Goal: Information Seeking & Learning: Learn about a topic

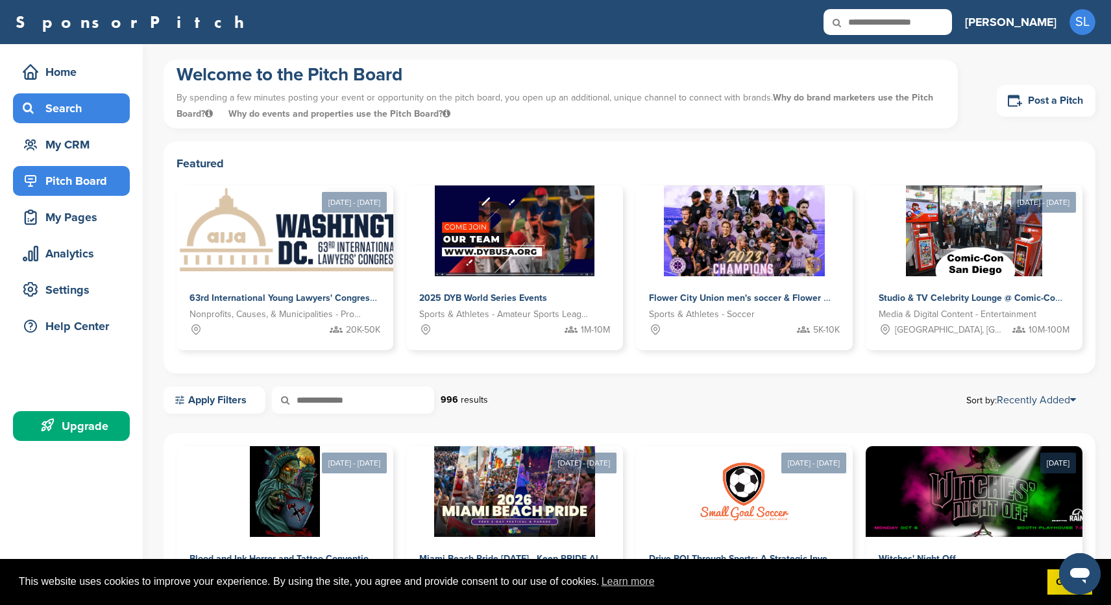
click at [45, 114] on div "Search" at bounding box center [74, 108] width 110 height 23
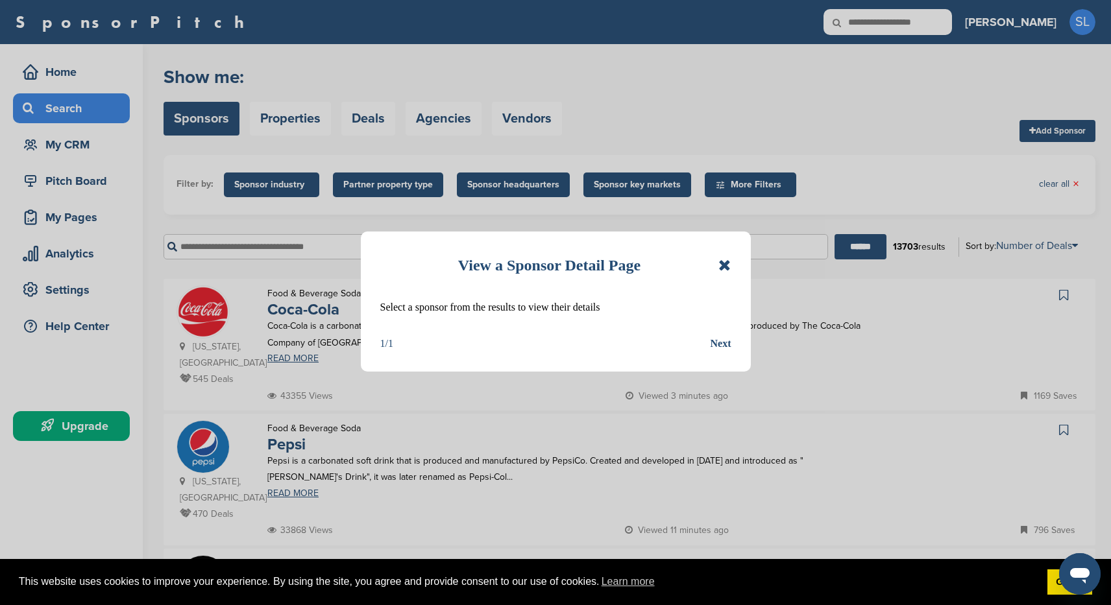
click at [729, 265] on icon at bounding box center [724, 266] width 12 height 16
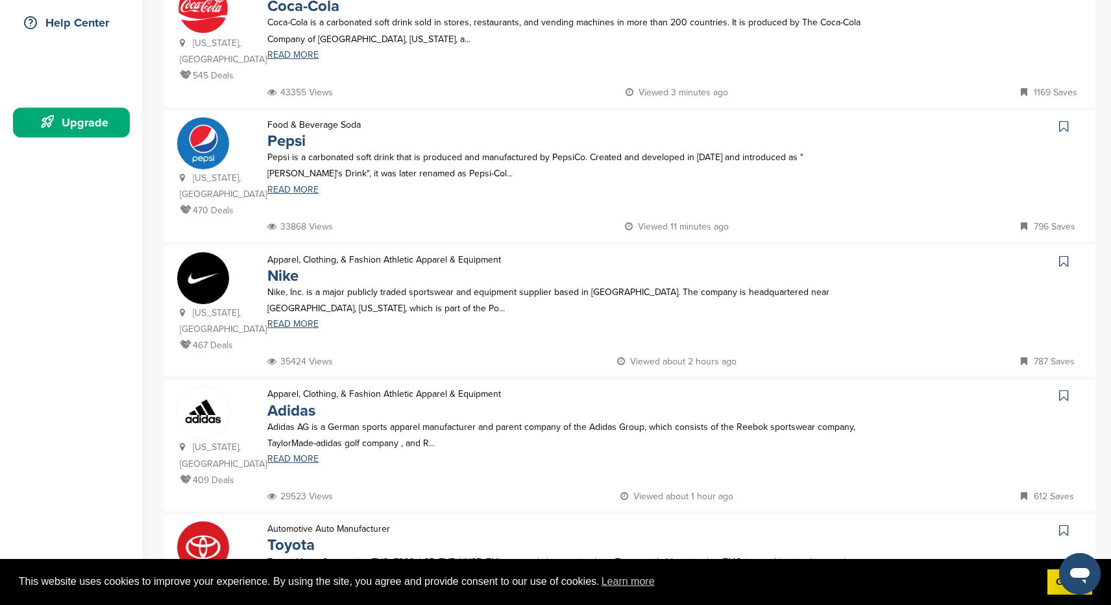
scroll to position [306, 0]
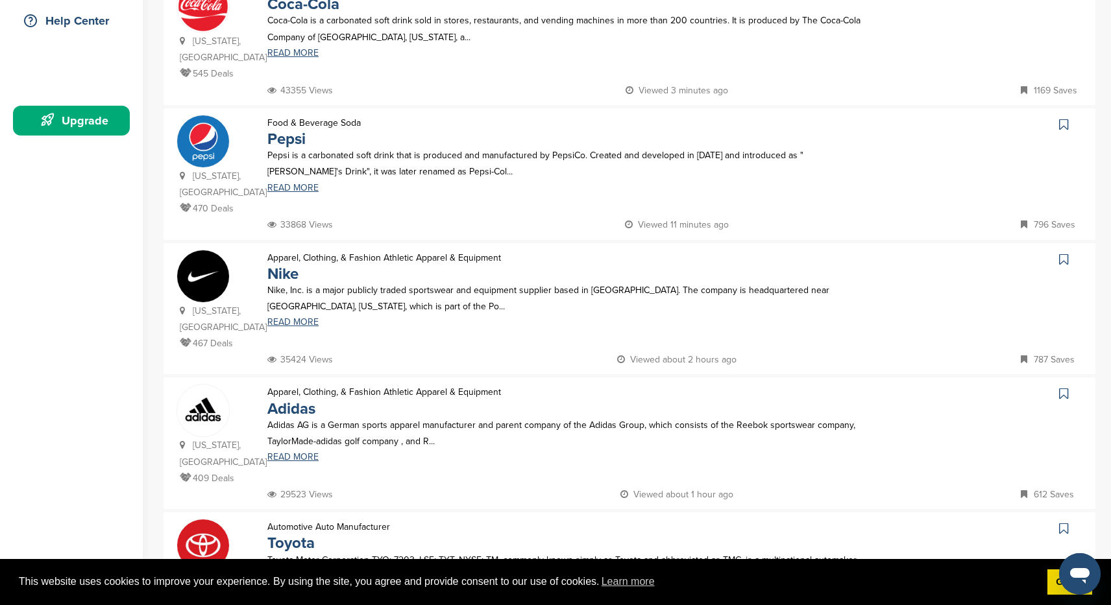
click at [193, 335] on p "467 Deals" at bounding box center [217, 343] width 75 height 16
click at [283, 318] on link "READ MORE" at bounding box center [564, 322] width 595 height 9
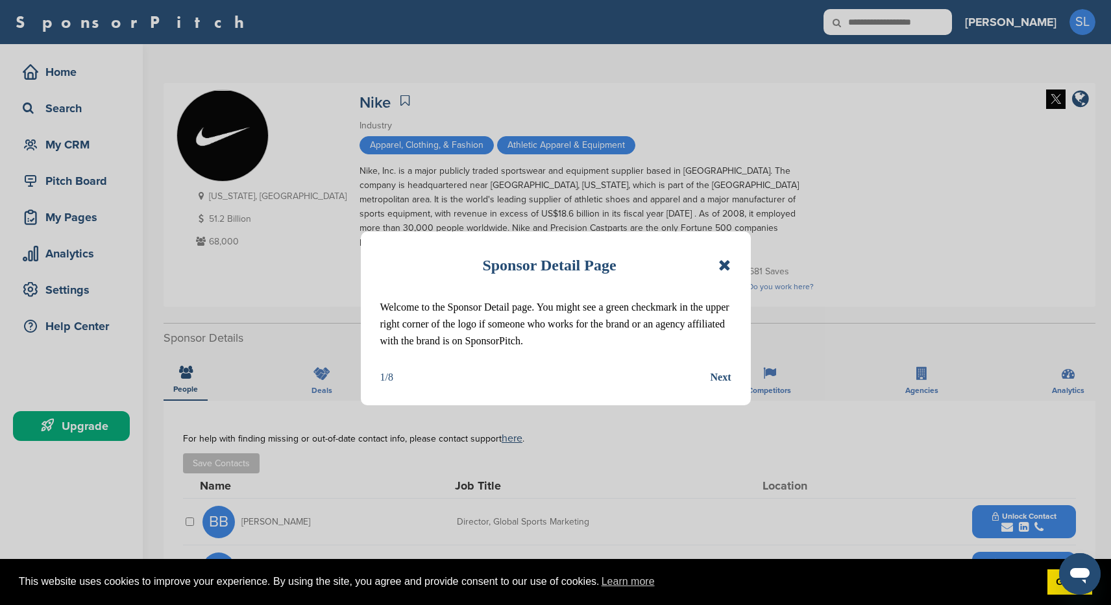
click at [725, 379] on div "Next" at bounding box center [720, 377] width 21 height 17
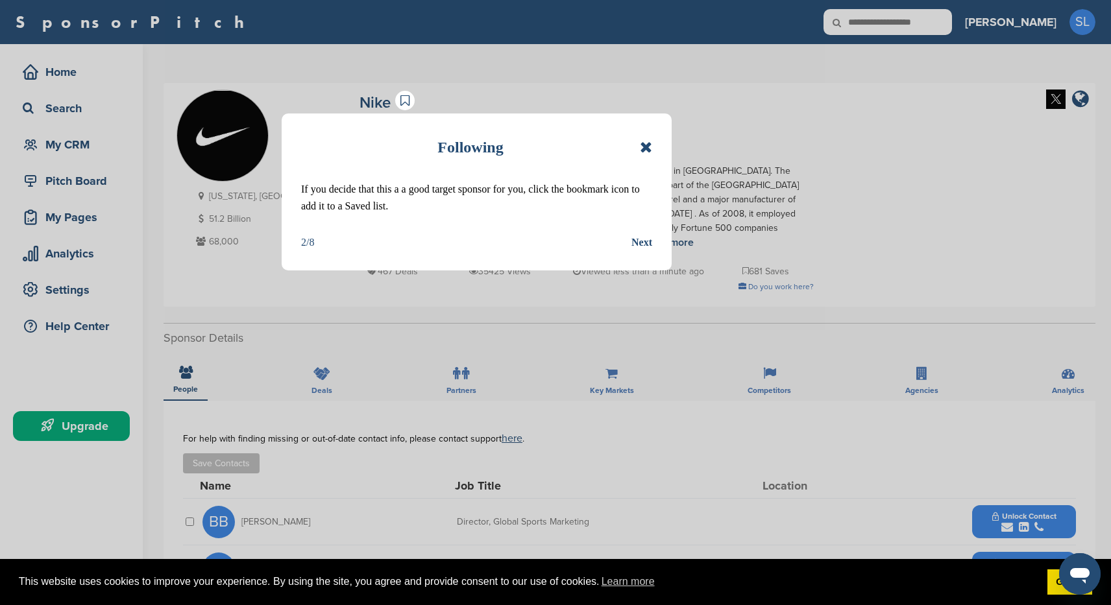
click at [633, 242] on div "Next" at bounding box center [641, 242] width 21 height 17
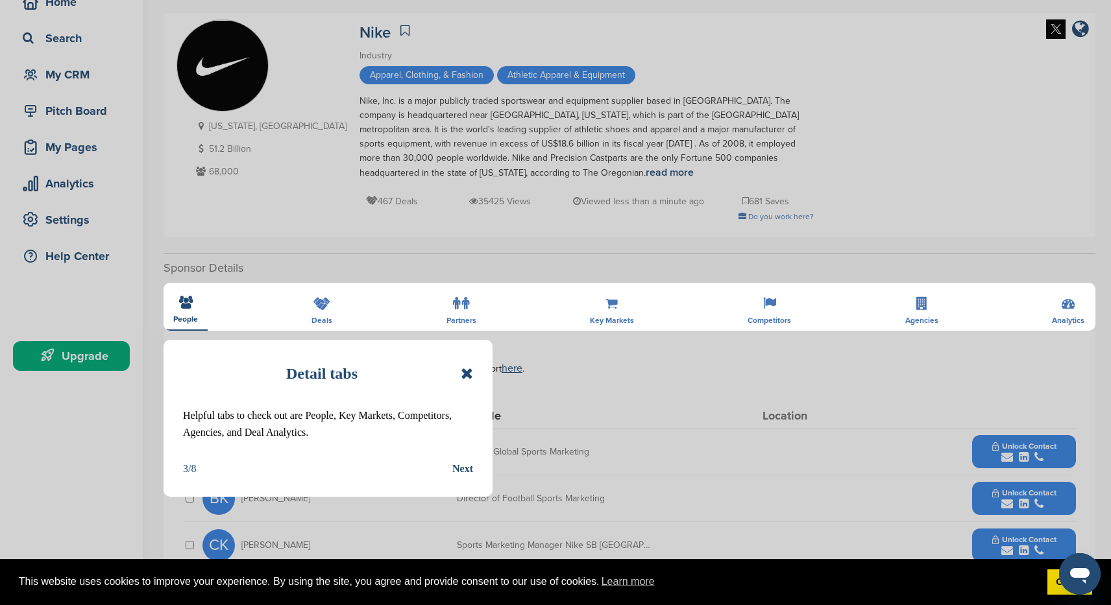
scroll to position [80, 0]
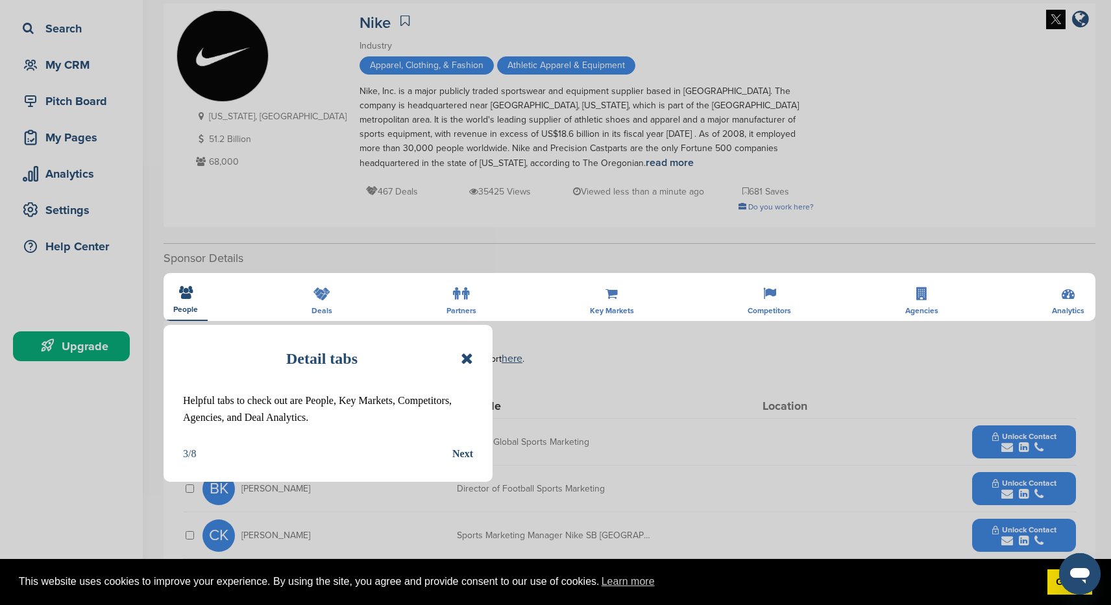
click at [467, 453] on div "Next" at bounding box center [462, 454] width 21 height 17
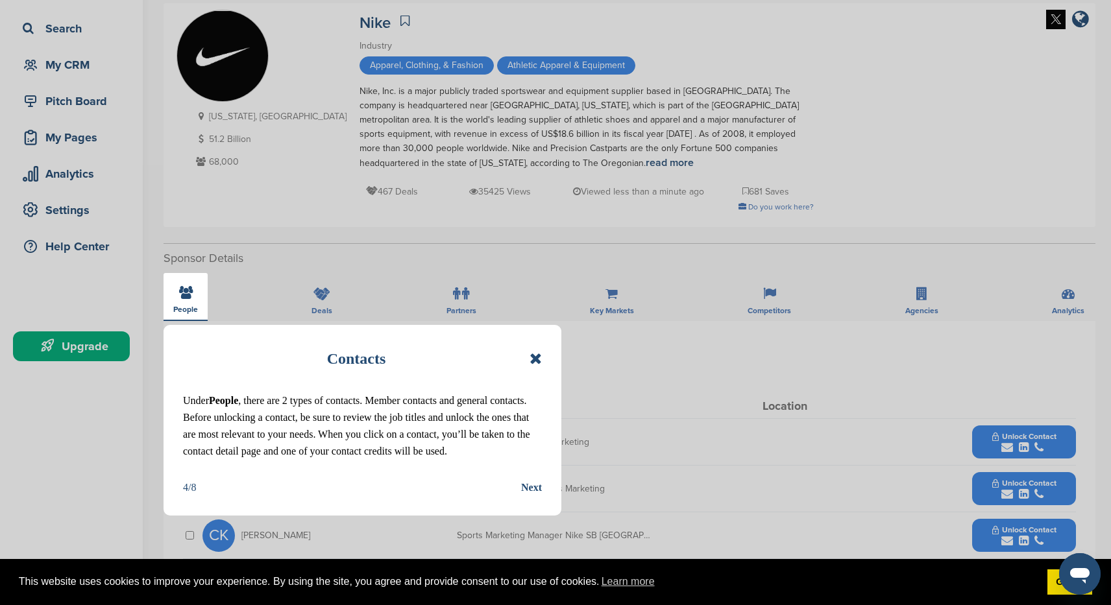
click at [527, 487] on div "Next" at bounding box center [531, 487] width 21 height 17
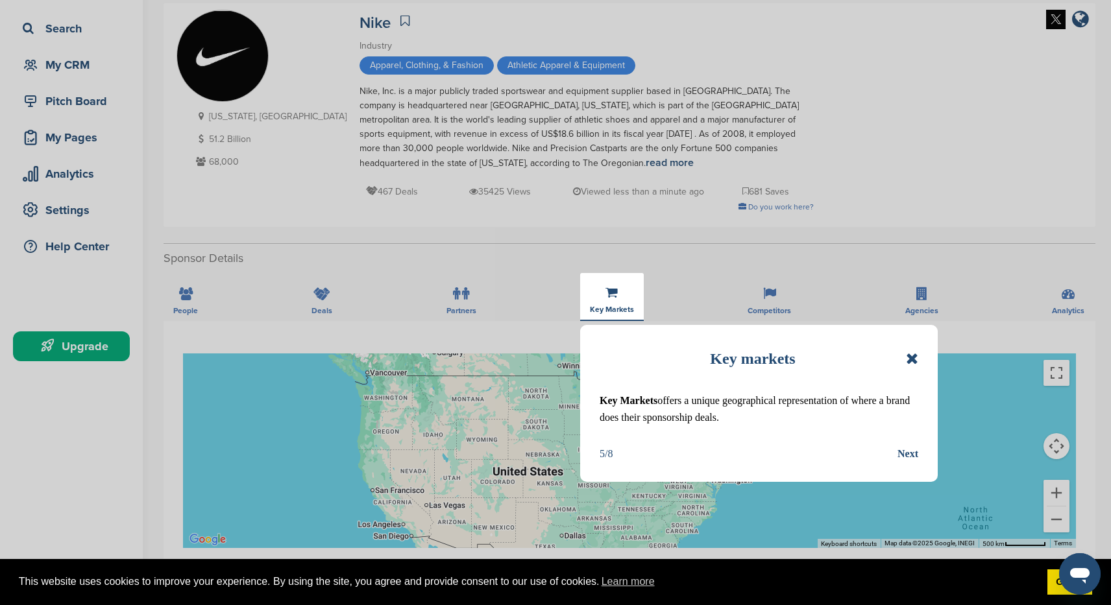
click at [902, 454] on div "Next" at bounding box center [907, 454] width 21 height 17
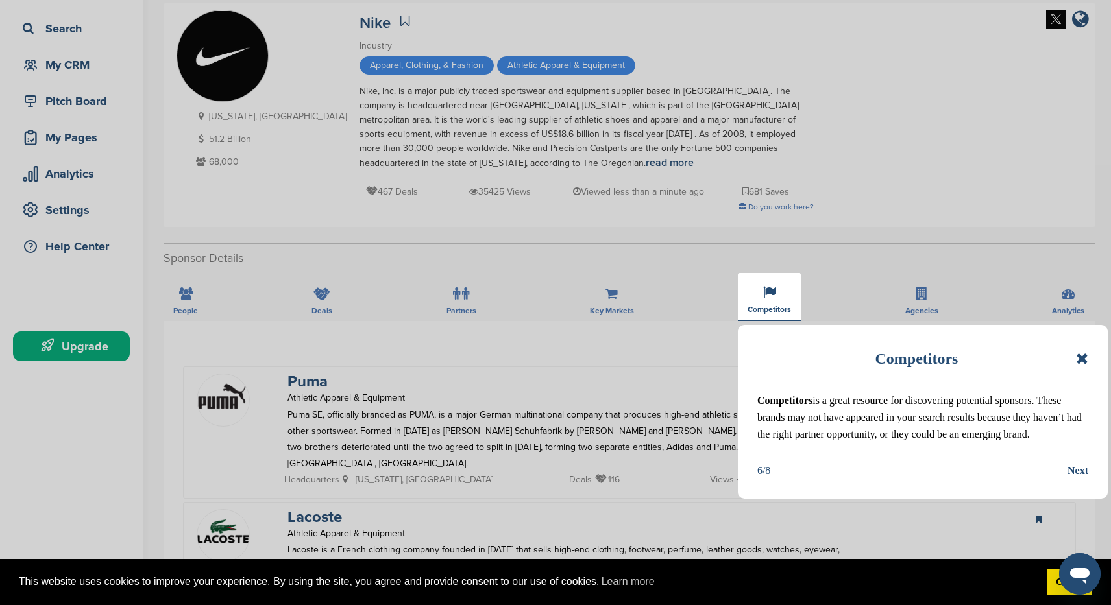
click at [1077, 472] on div "Next" at bounding box center [1077, 471] width 21 height 17
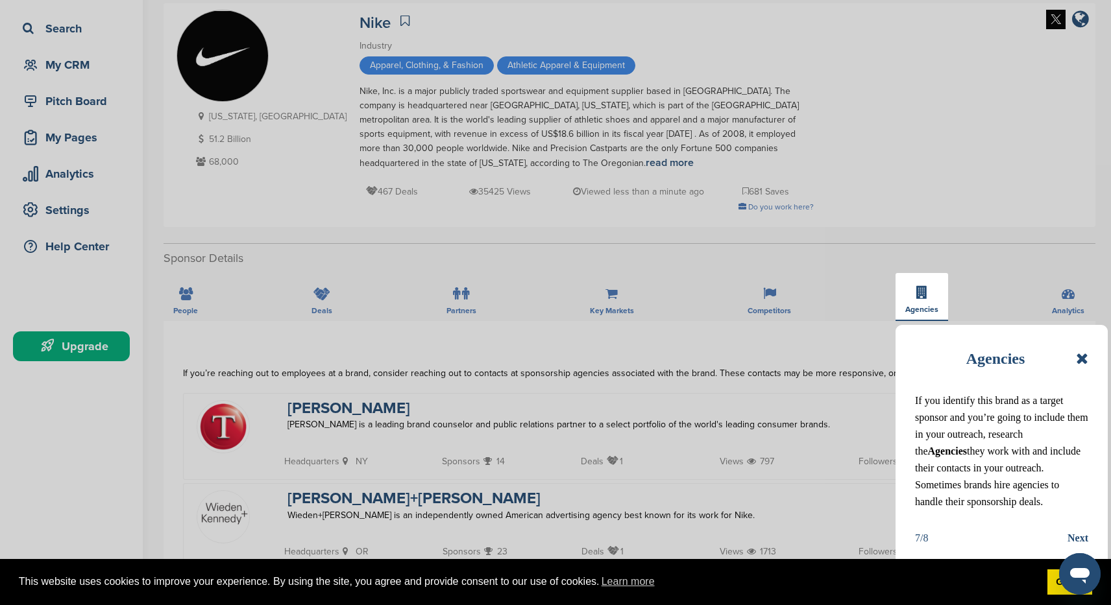
click at [1073, 537] on div "Next" at bounding box center [1077, 538] width 21 height 17
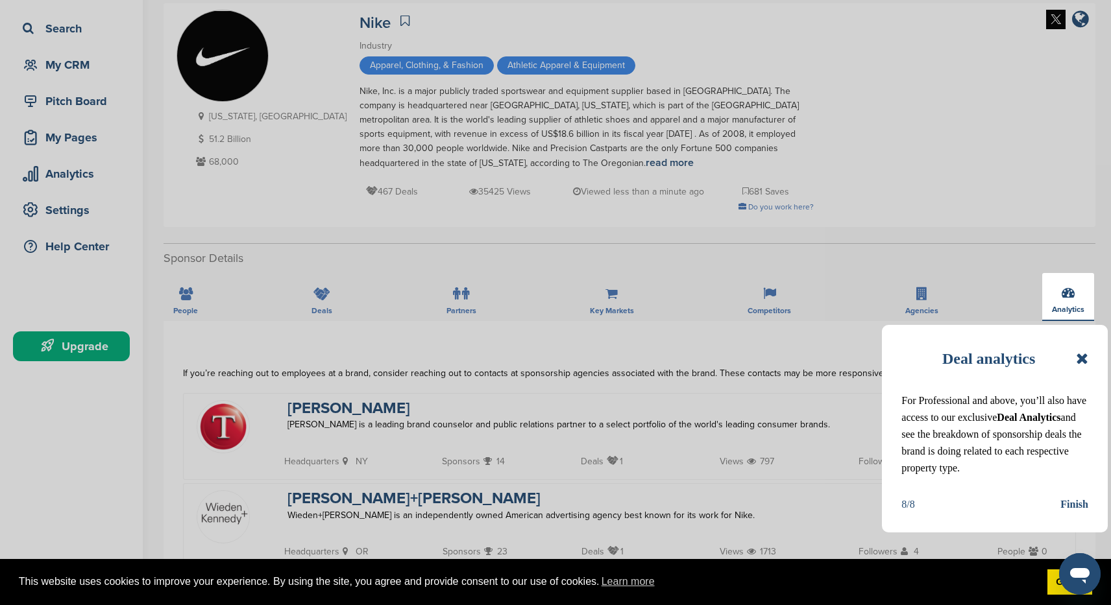
click at [1081, 360] on icon at bounding box center [1082, 359] width 12 height 16
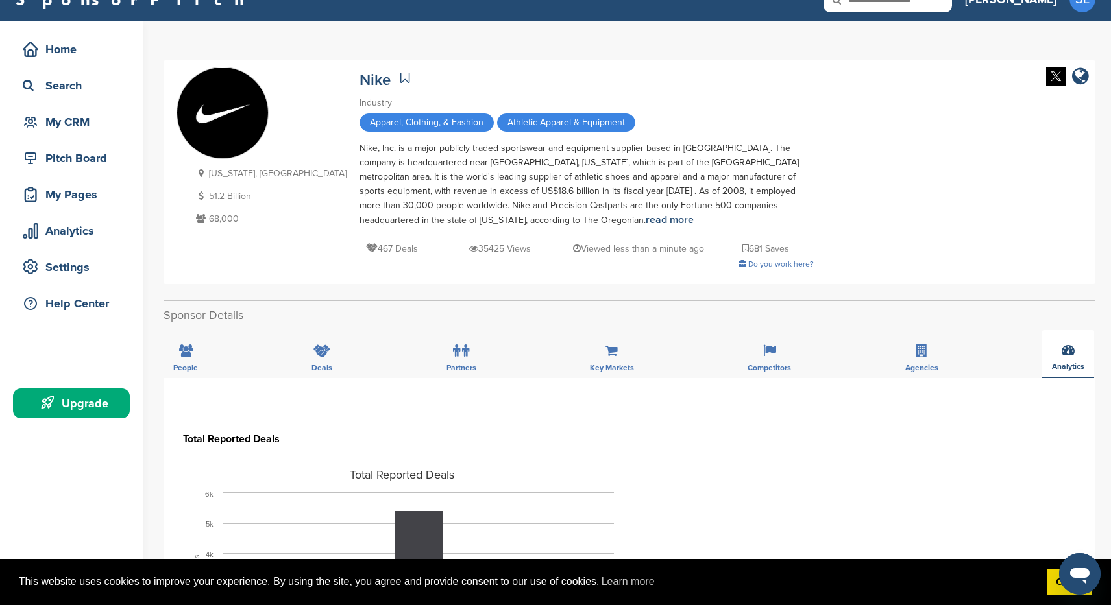
scroll to position [0, 0]
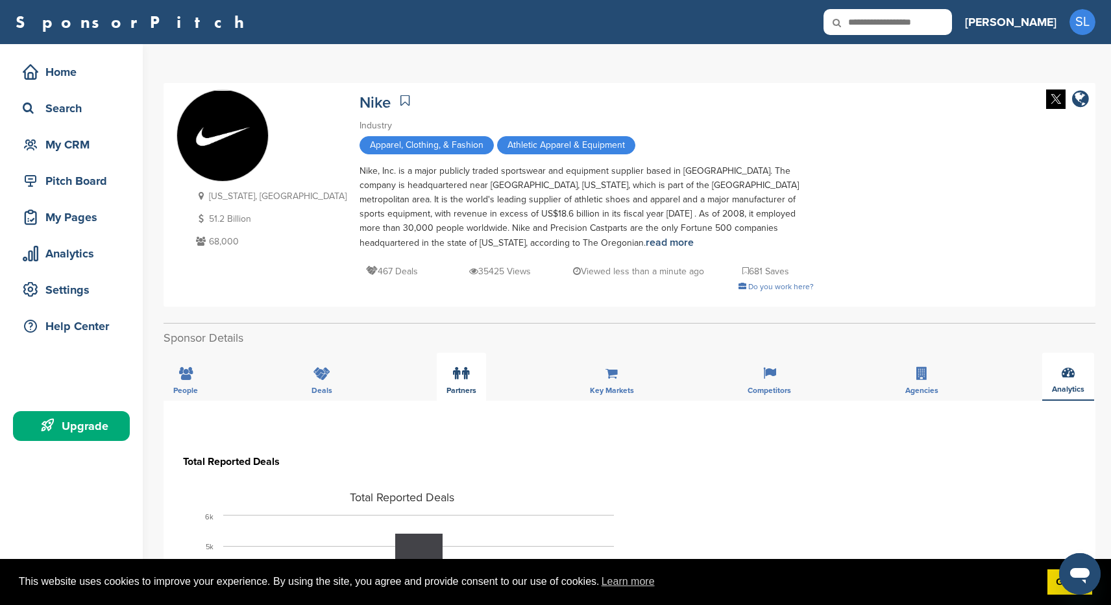
click at [459, 377] on icon at bounding box center [456, 373] width 7 height 13
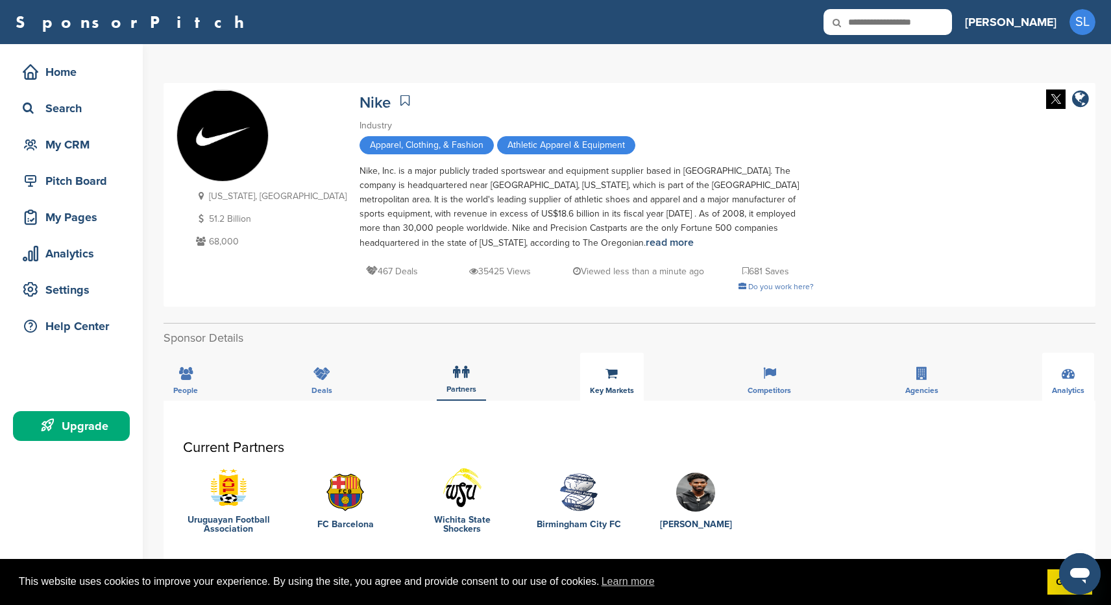
click at [602, 375] on div "Key Markets" at bounding box center [612, 377] width 64 height 48
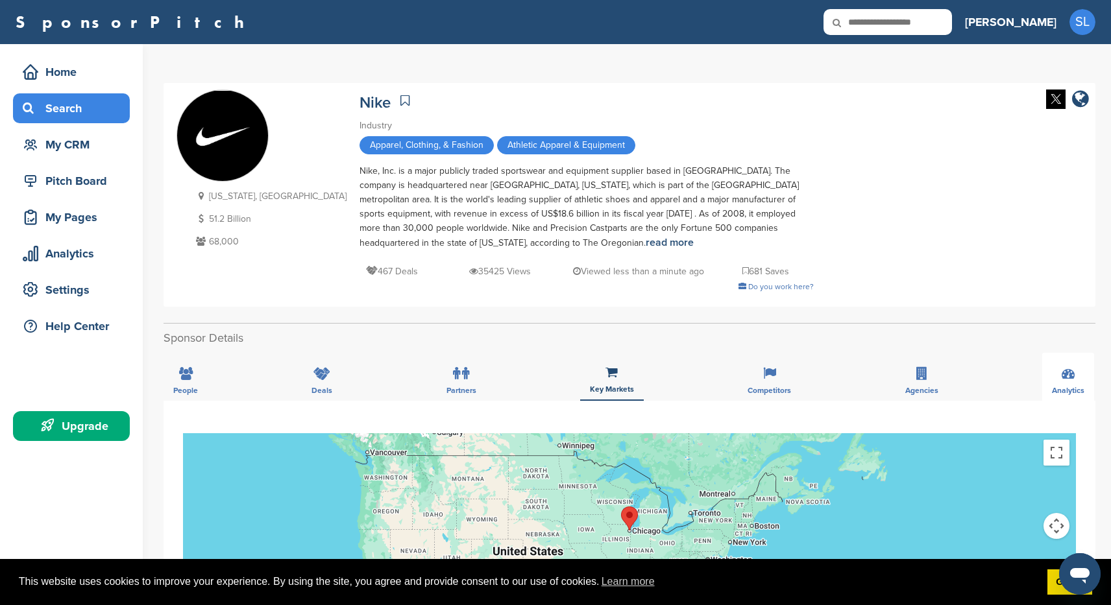
click at [67, 110] on div "Search" at bounding box center [74, 108] width 110 height 23
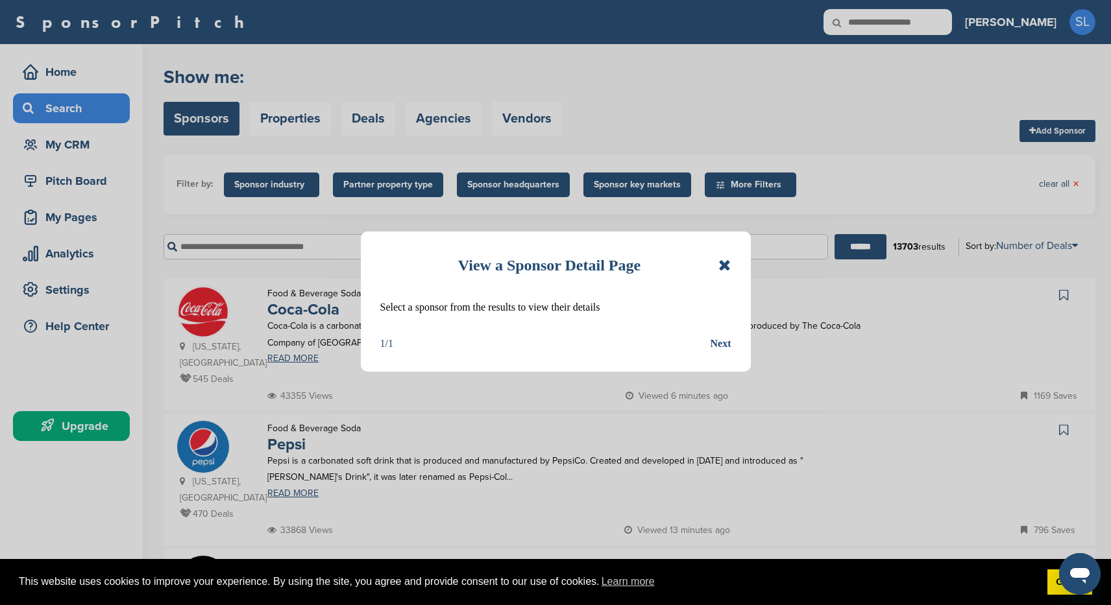
click at [729, 263] on icon at bounding box center [724, 266] width 12 height 16
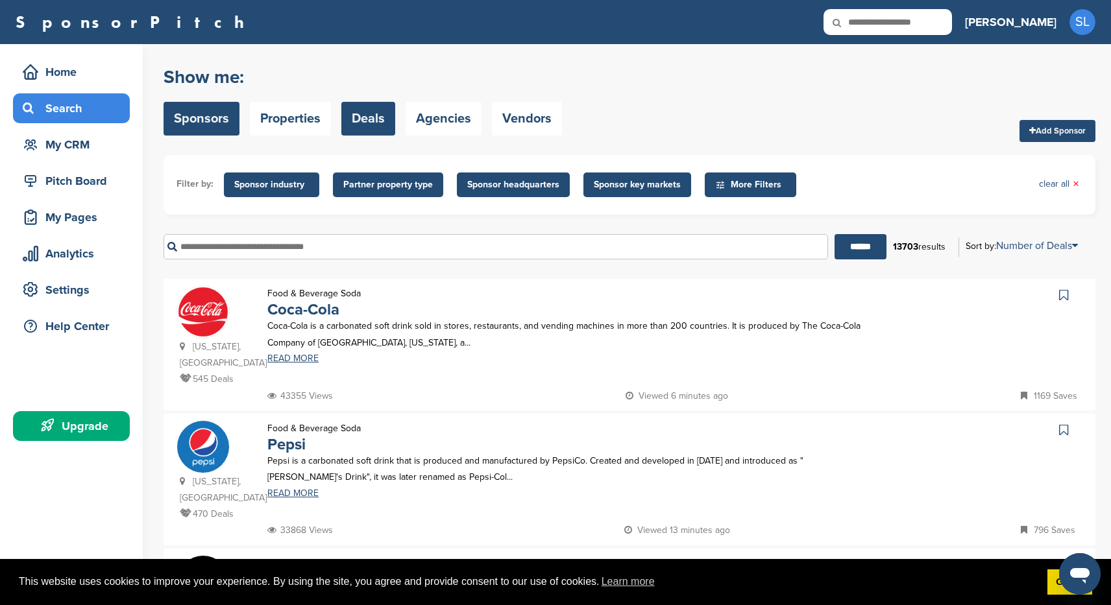
click at [371, 127] on link "Deals" at bounding box center [368, 119] width 54 height 34
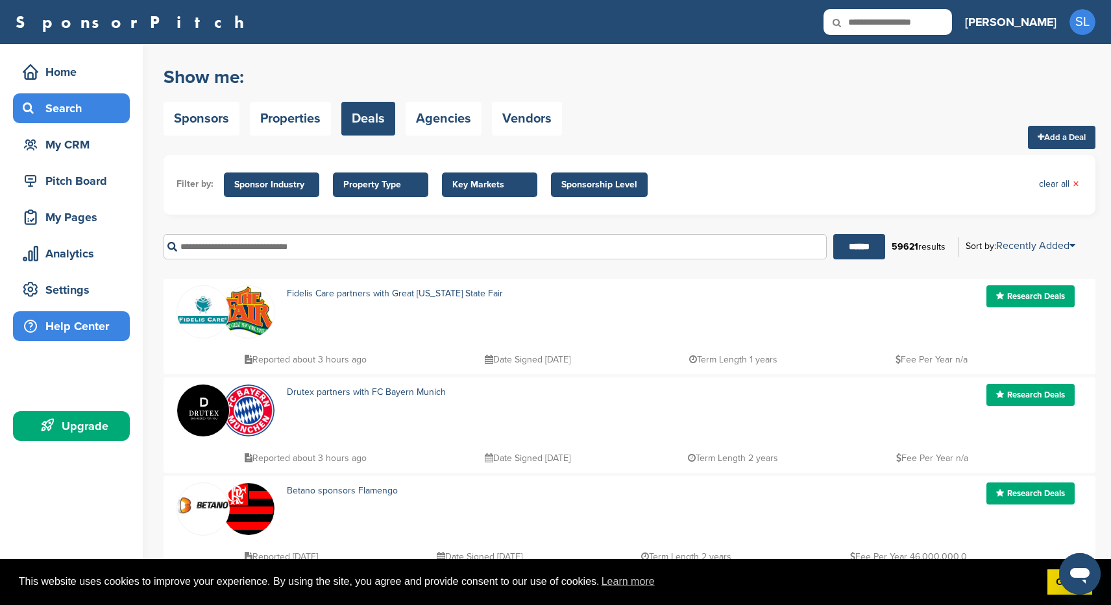
click at [48, 334] on div "Help Center" at bounding box center [74, 326] width 110 height 23
